Goal: Navigation & Orientation: Find specific page/section

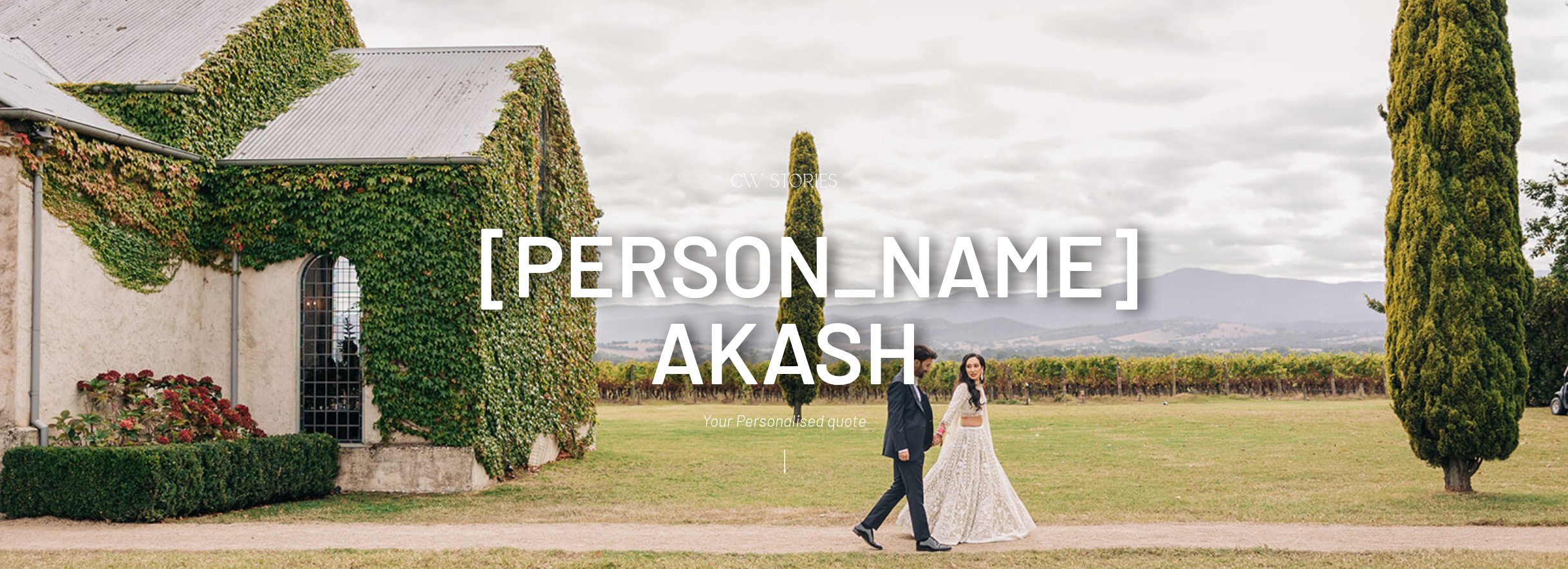
click at [783, 464] on icon at bounding box center [784, 462] width 32 height 35
click at [785, 460] on icon at bounding box center [784, 462] width 32 height 35
click at [785, 467] on icon at bounding box center [784, 462] width 32 height 35
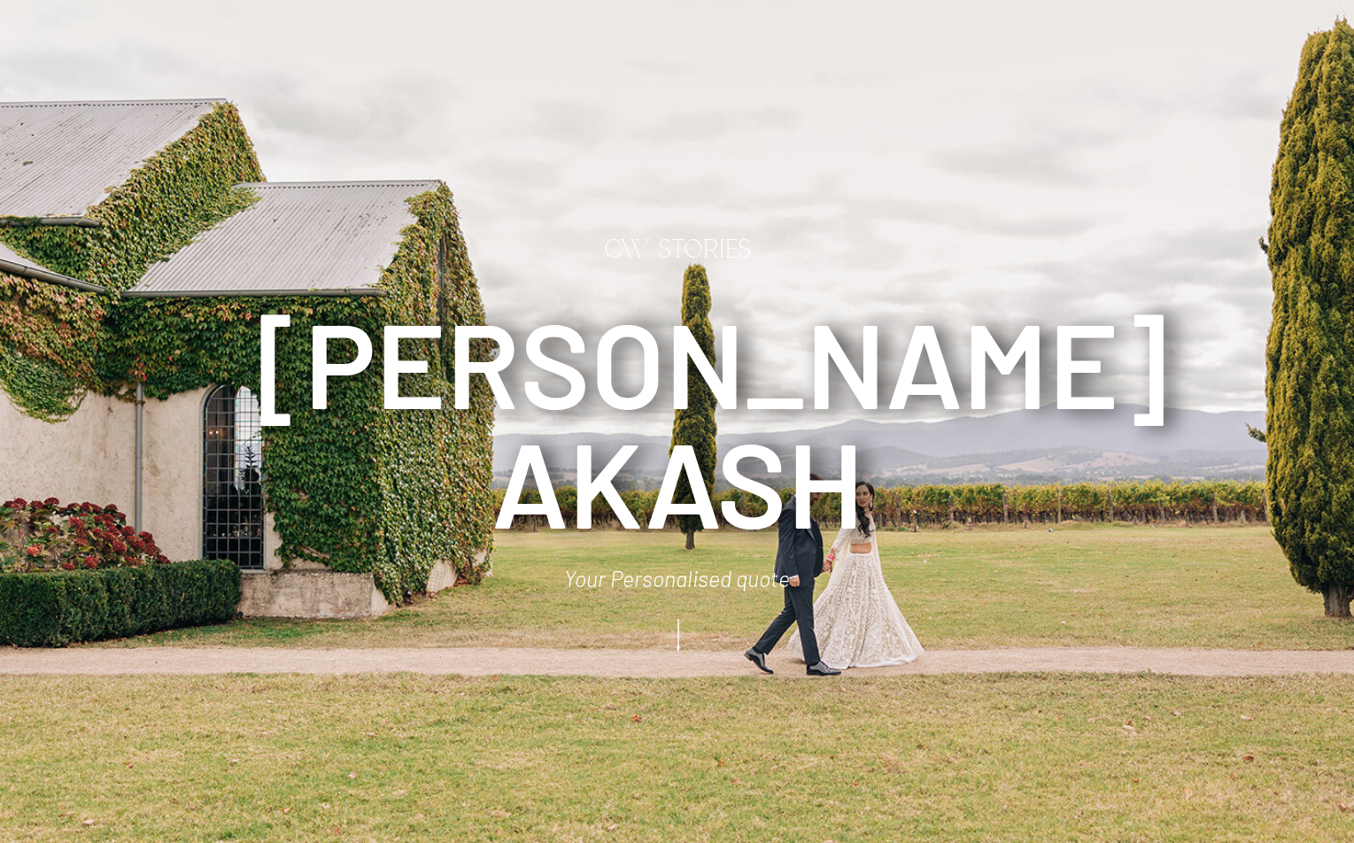
click at [676, 638] on icon at bounding box center [678, 636] width 44 height 48
click at [679, 639] on icon at bounding box center [678, 636] width 44 height 48
click at [677, 636] on polygon at bounding box center [678, 636] width 4 height 34
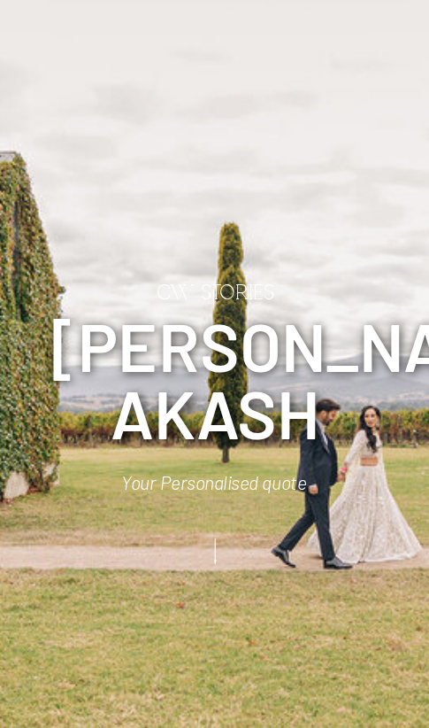
click at [215, 552] on polygon at bounding box center [215, 551] width 3 height 27
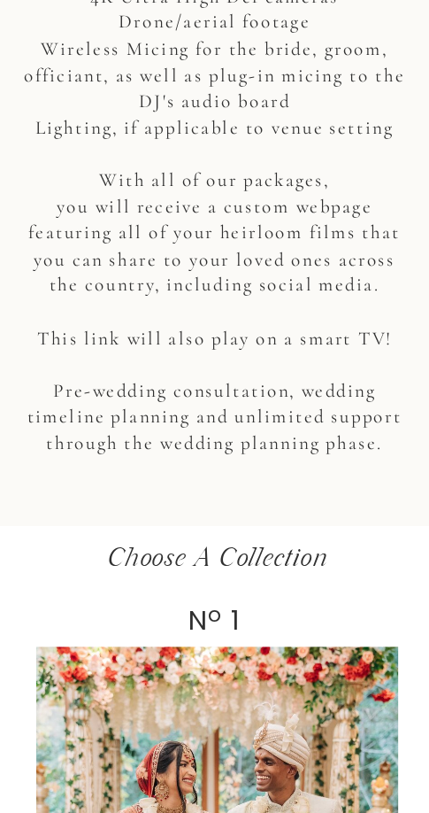
scroll to position [2933, 0]
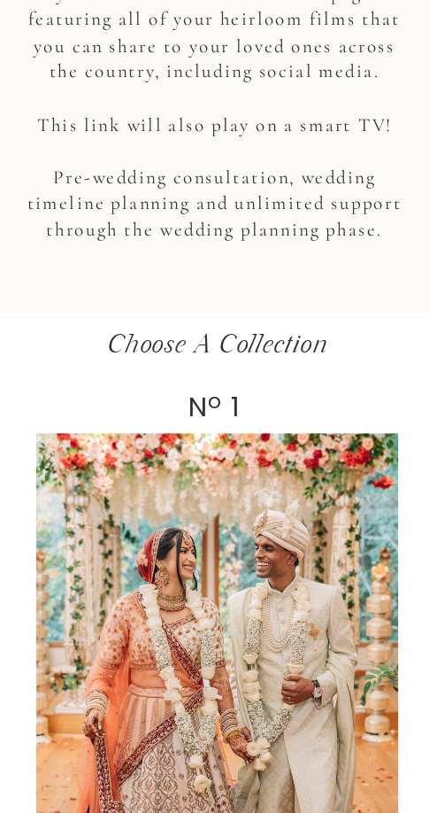
click at [207, 591] on div at bounding box center [217, 662] width 362 height 458
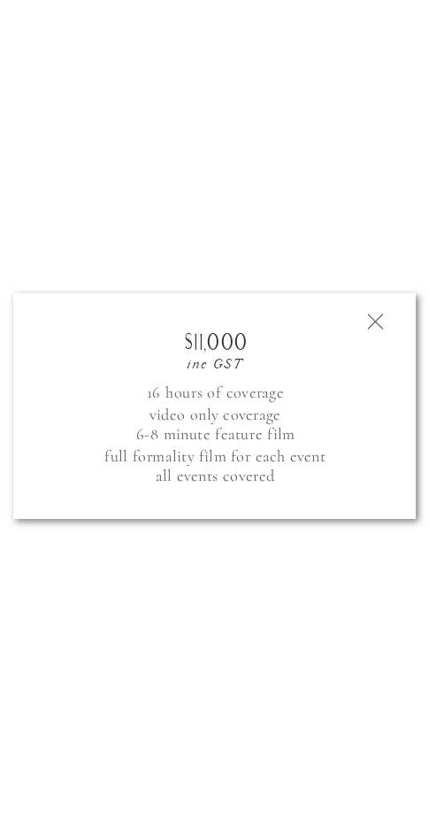
click at [385, 313] on icon at bounding box center [375, 321] width 27 height 27
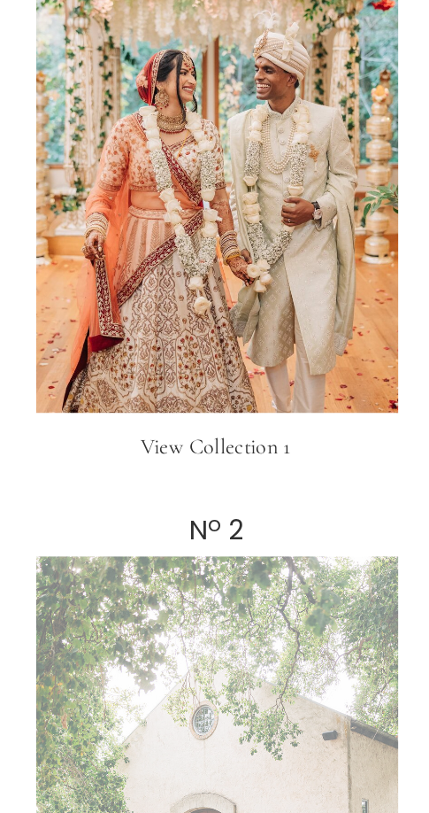
scroll to position [3502, 0]
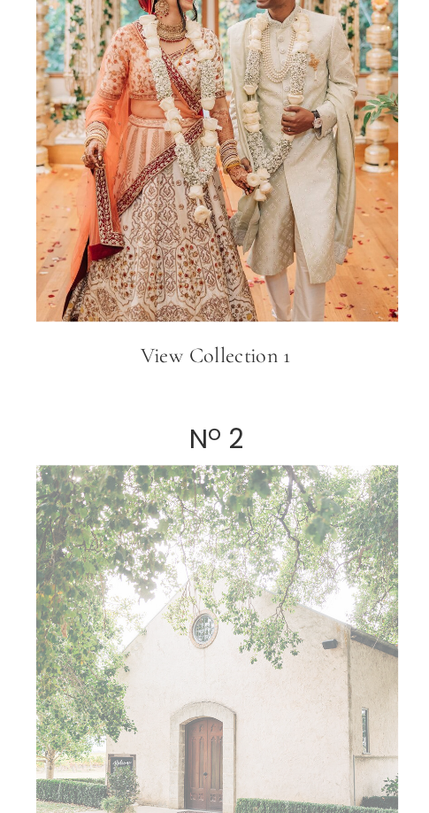
click at [251, 543] on div at bounding box center [217, 694] width 362 height 458
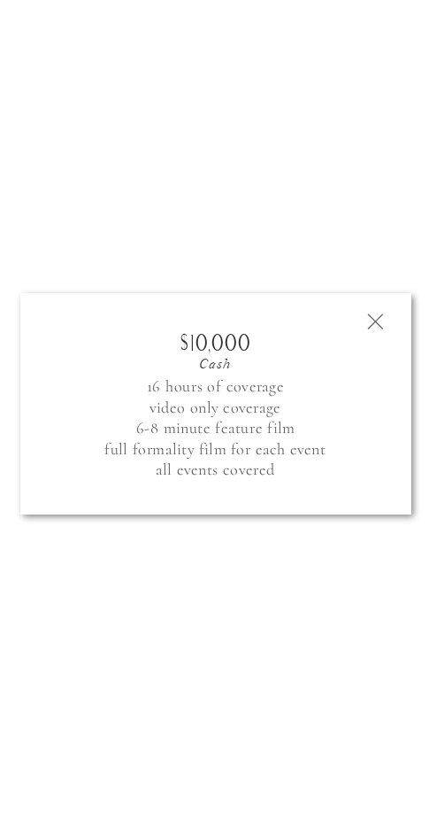
drag, startPoint x: 375, startPoint y: 320, endPoint x: 274, endPoint y: 552, distance: 253.0
click at [375, 320] on polygon at bounding box center [376, 322] width 16 height 16
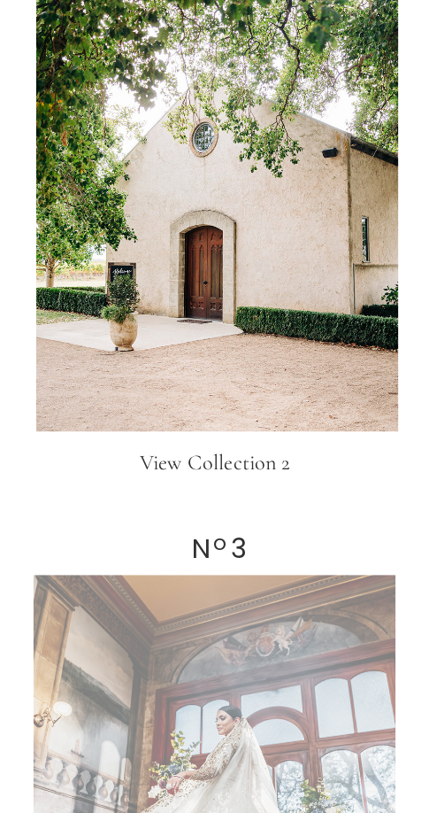
scroll to position [4278, 0]
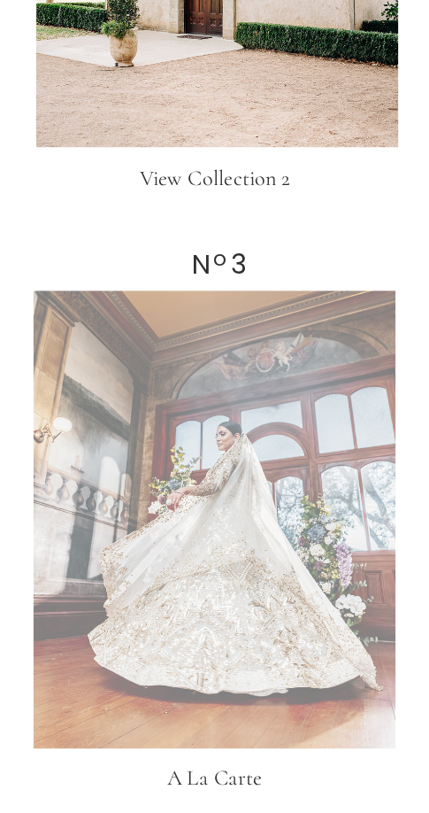
click at [236, 667] on div at bounding box center [215, 519] width 362 height 458
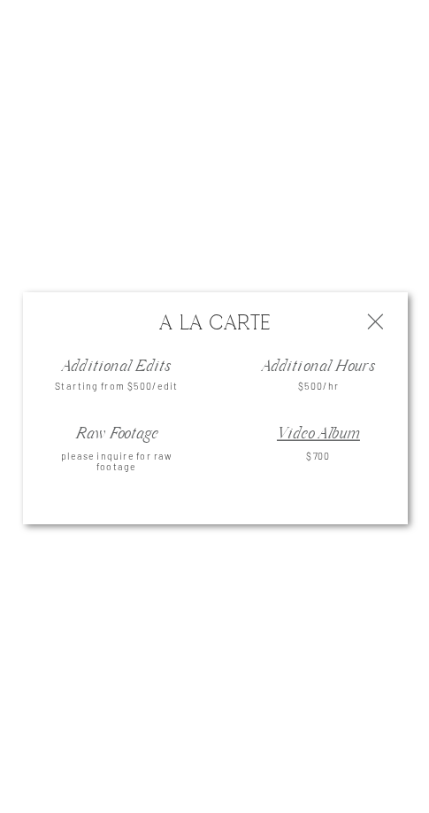
click at [383, 312] on icon at bounding box center [375, 321] width 27 height 27
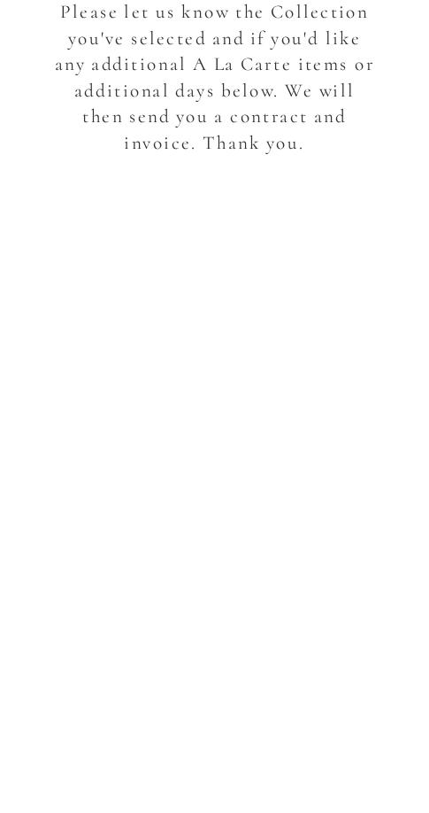
scroll to position [4471, 0]
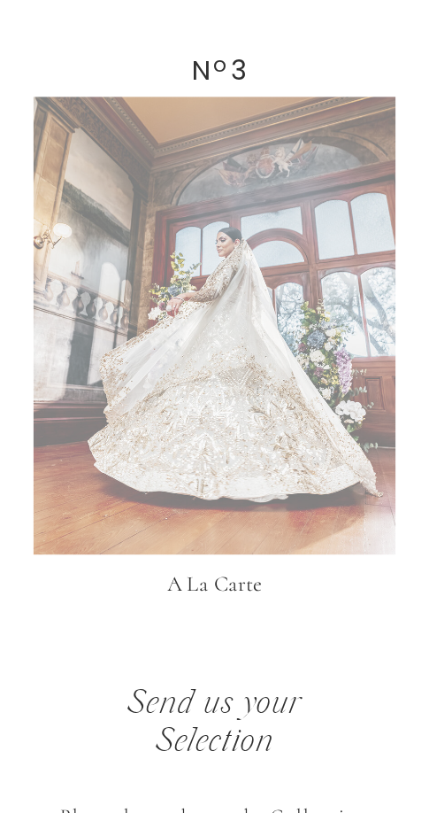
click at [312, 365] on div at bounding box center [215, 326] width 362 height 458
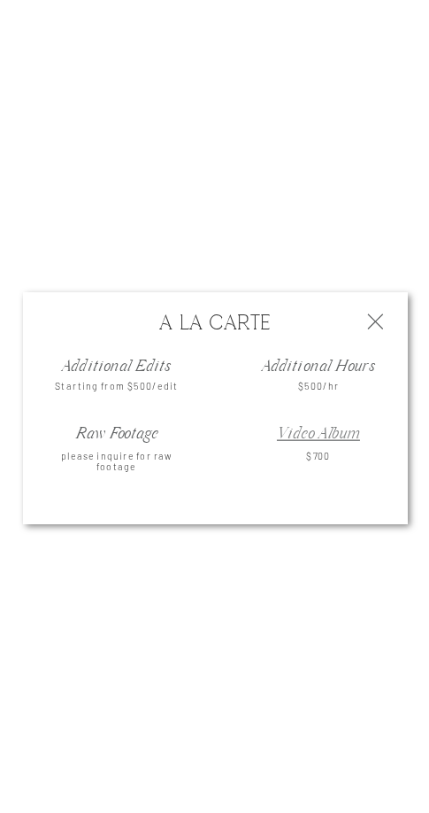
click at [327, 434] on link "Video Album" at bounding box center [318, 434] width 83 height 21
click at [372, 315] on icon at bounding box center [375, 321] width 27 height 27
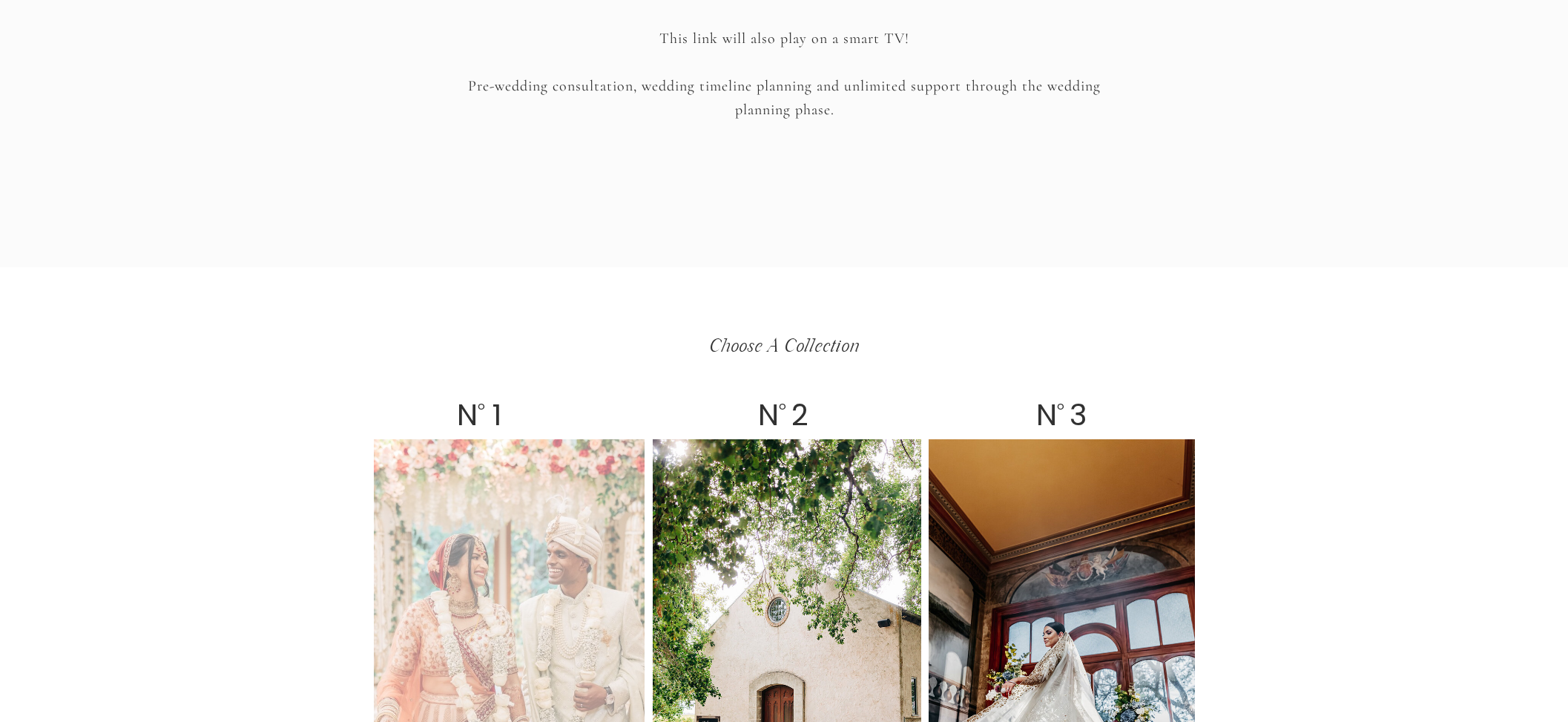
scroll to position [2586, 0]
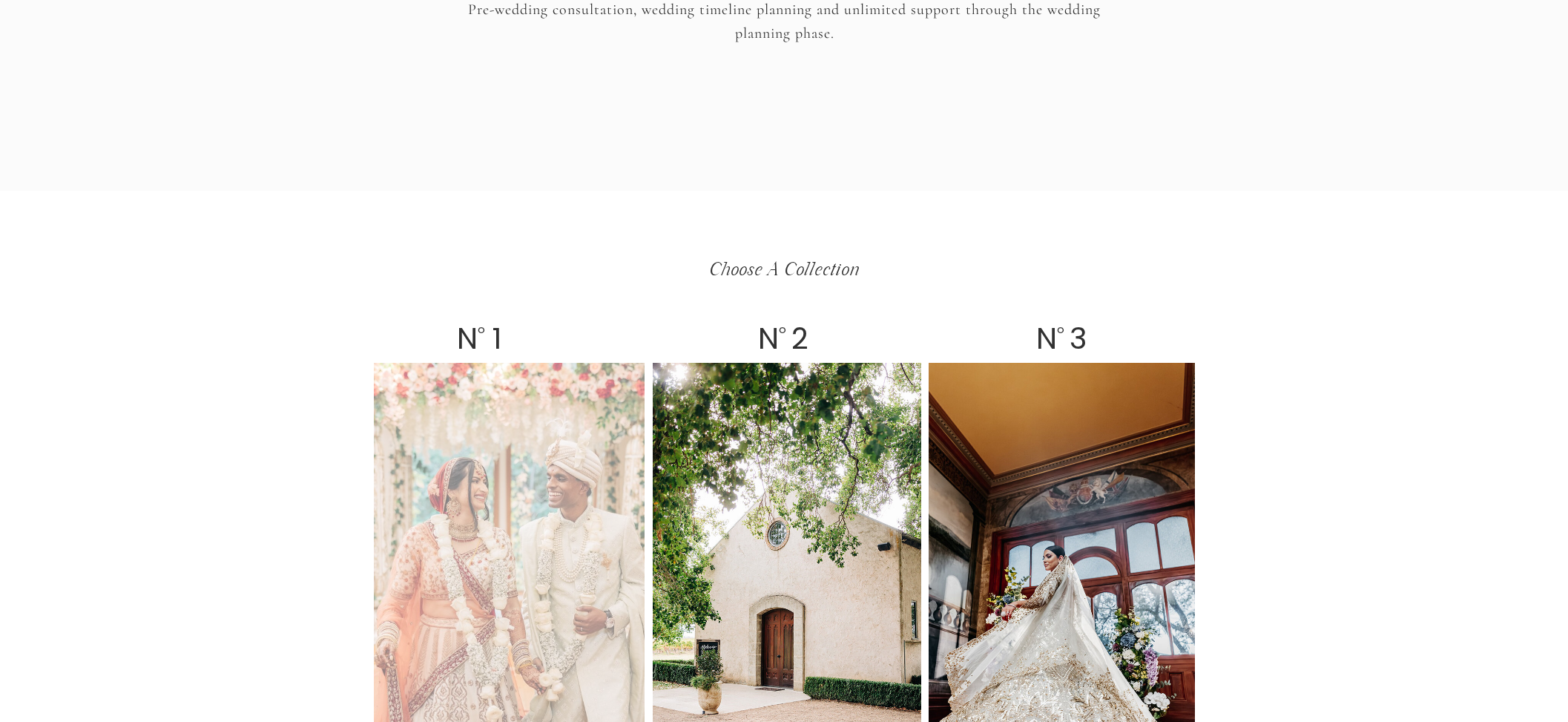
click at [529, 539] on div at bounding box center [508, 592] width 271 height 459
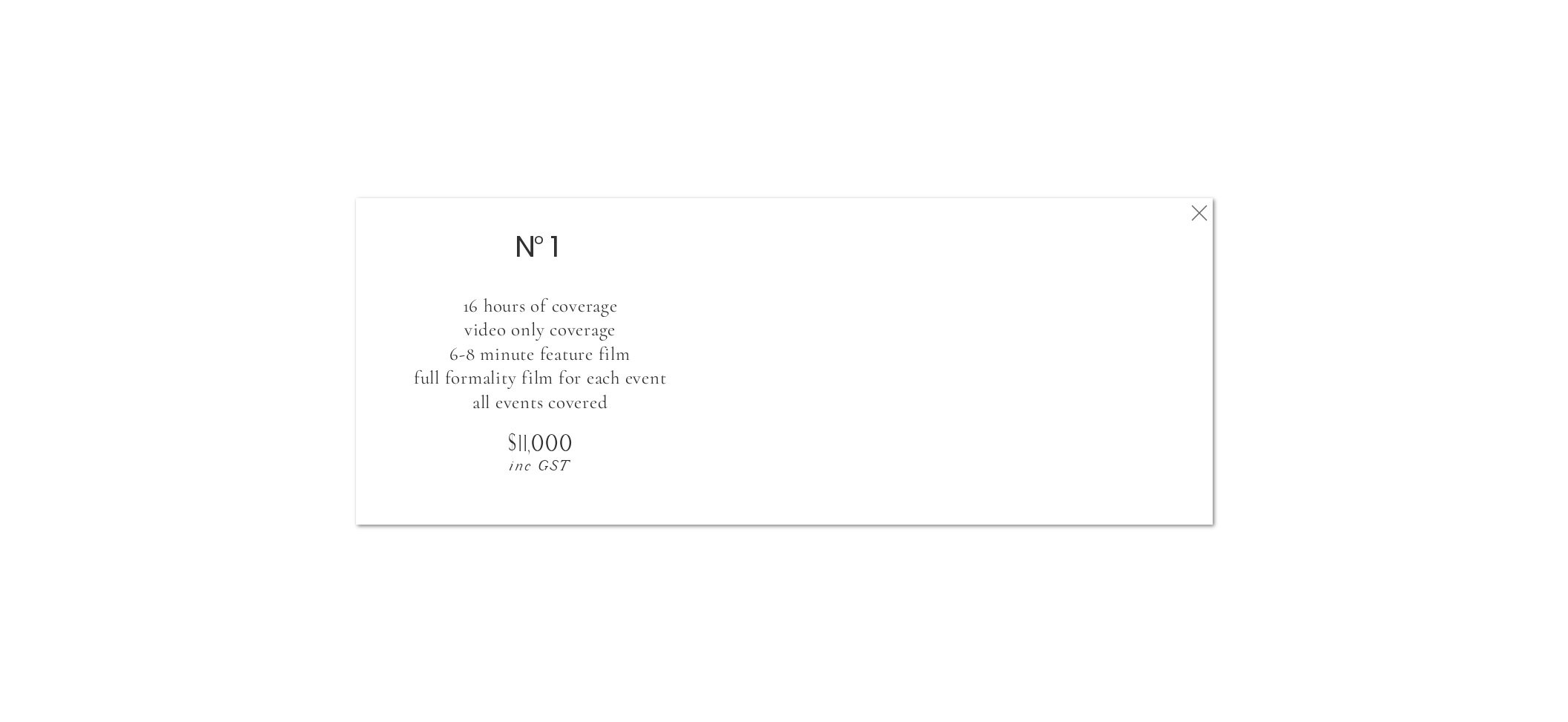
click at [1133, 211] on icon at bounding box center [1199, 212] width 27 height 29
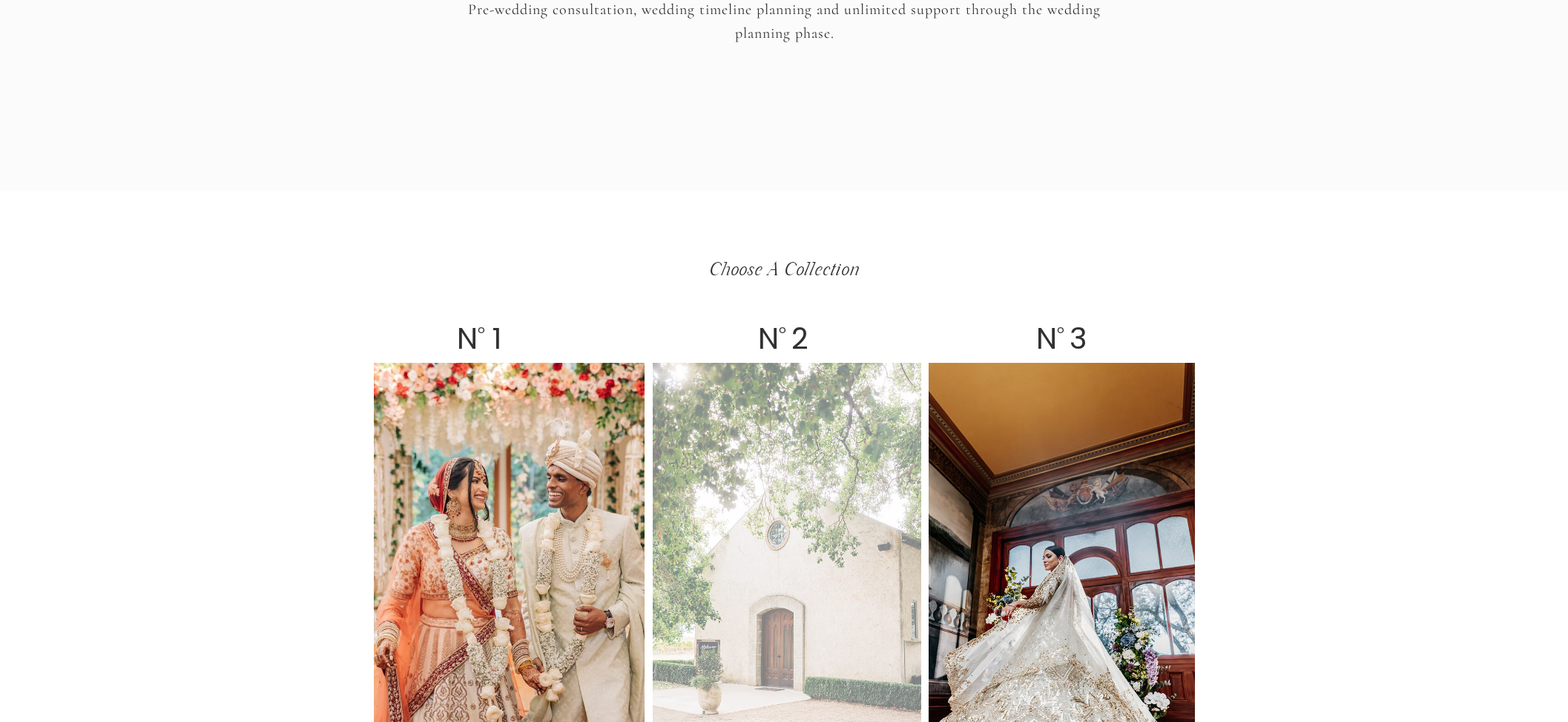
click at [785, 449] on div at bounding box center [787, 592] width 269 height 459
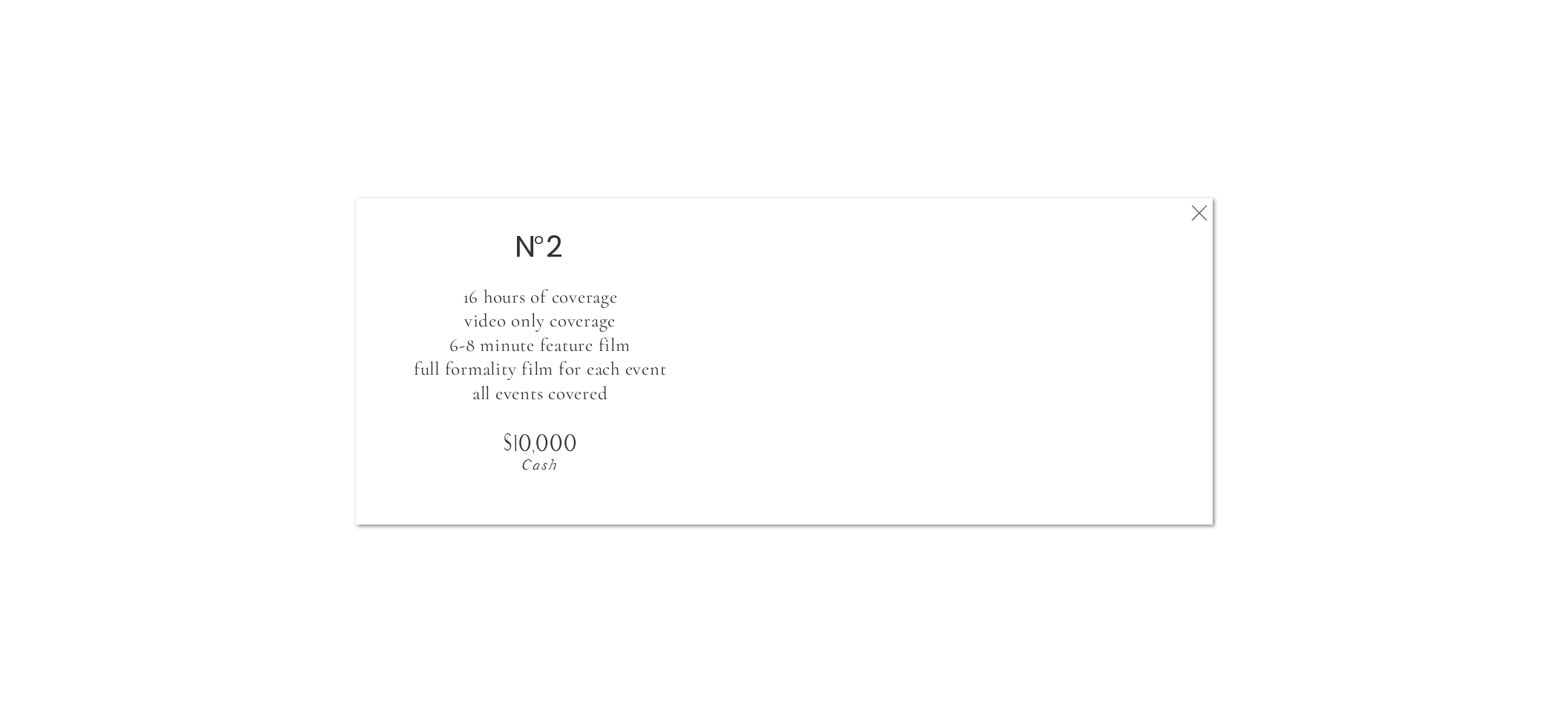
click at [1133, 208] on icon at bounding box center [1199, 212] width 27 height 29
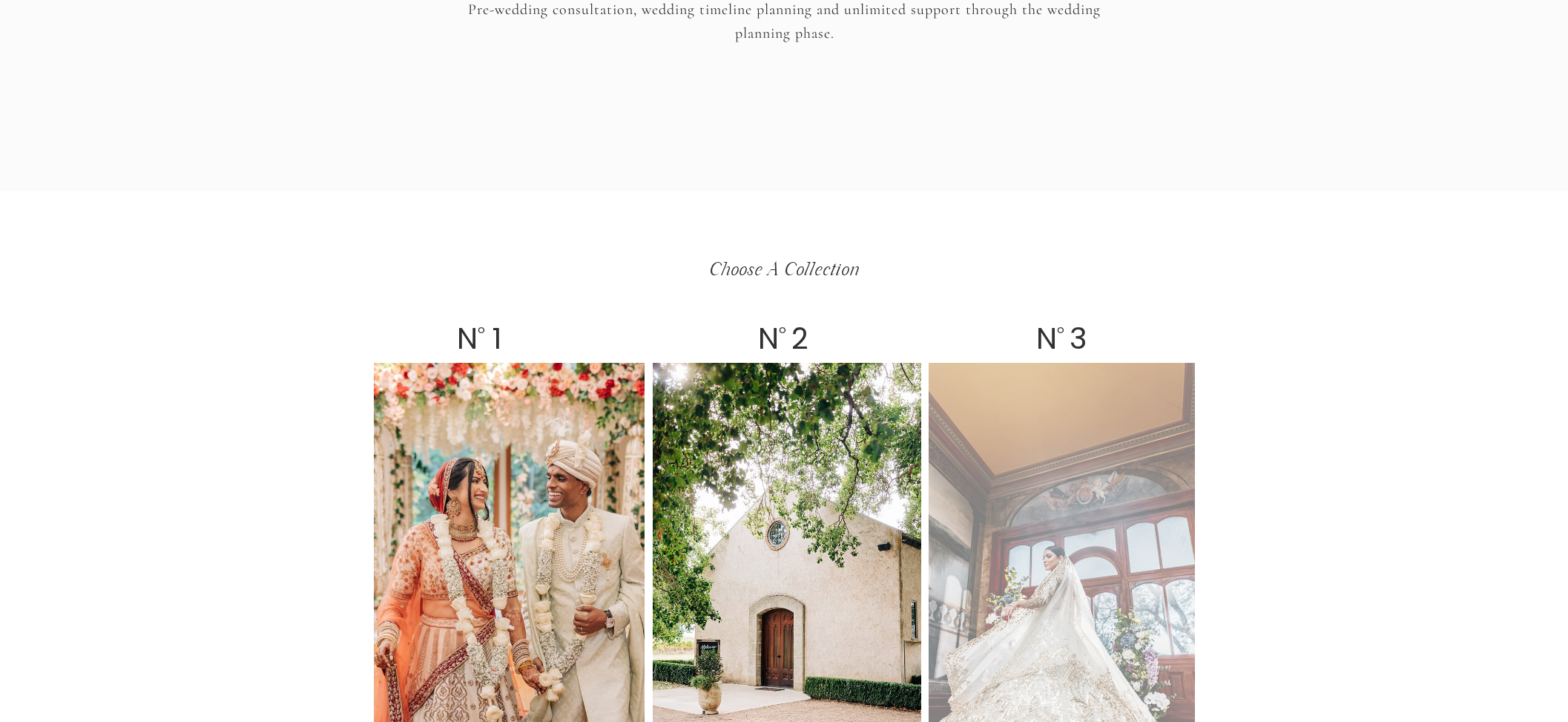
click at [1095, 417] on div at bounding box center [1062, 592] width 266 height 459
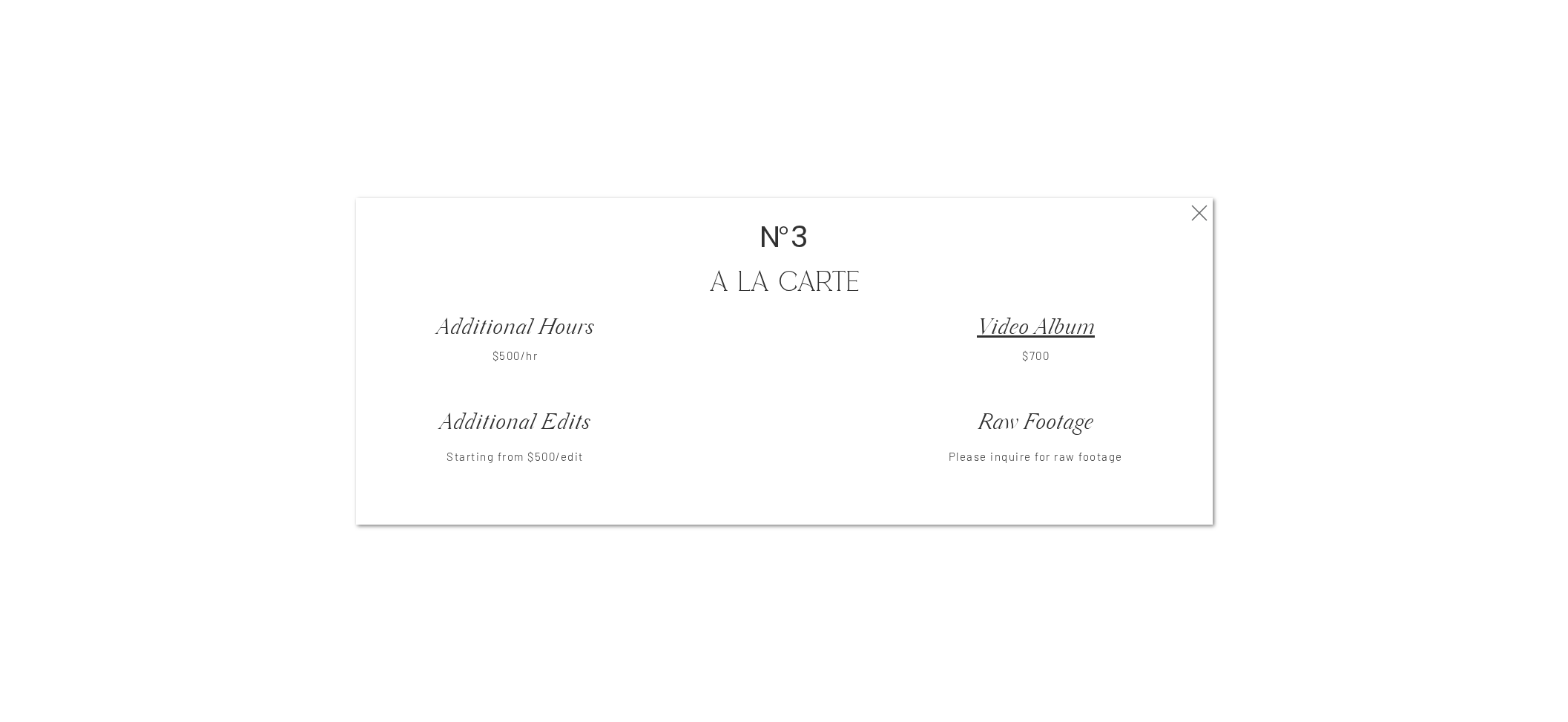
click at [1133, 223] on icon at bounding box center [1199, 212] width 27 height 29
